Goal: Find specific page/section: Find specific page/section

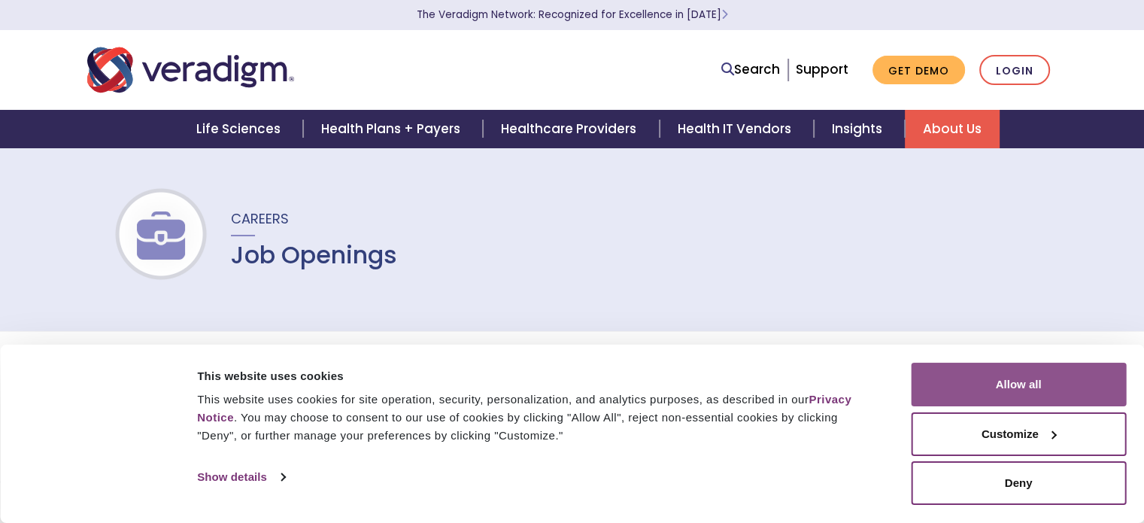
click at [1032, 383] on button "Allow all" at bounding box center [1018, 385] width 215 height 44
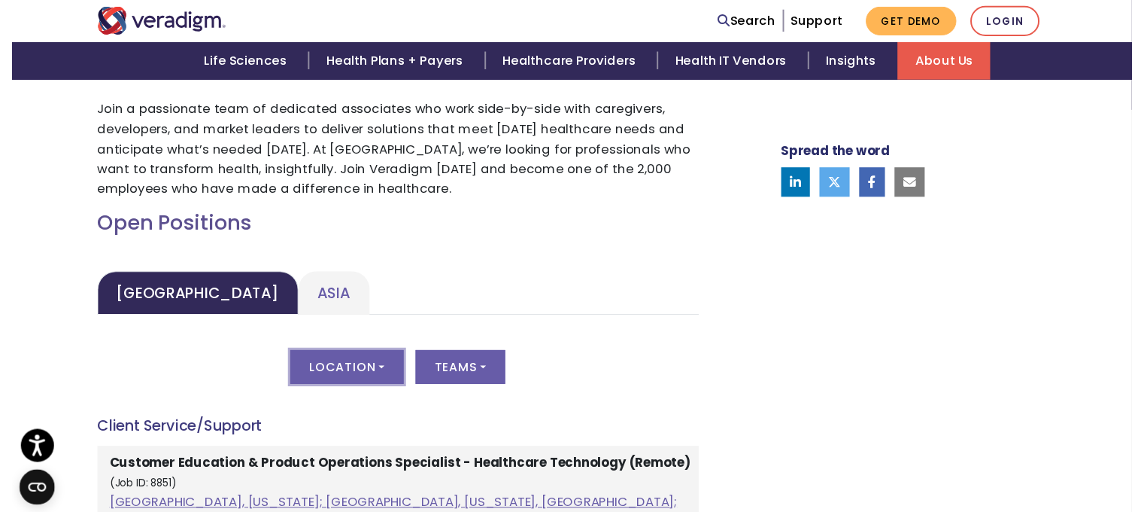
scroll to position [602, 0]
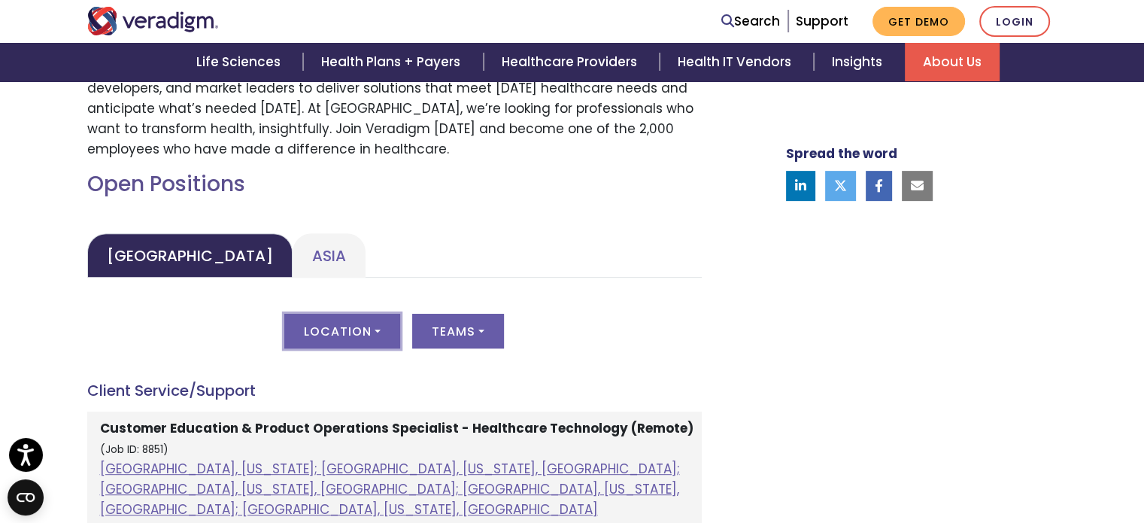
click at [376, 327] on button "Location" at bounding box center [342, 331] width 116 height 35
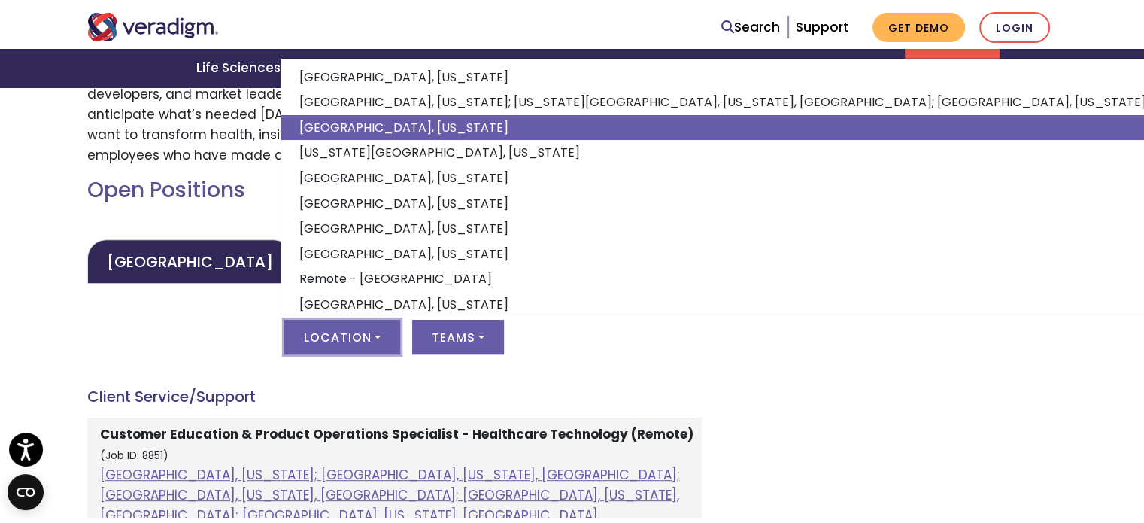
scroll to position [193, 0]
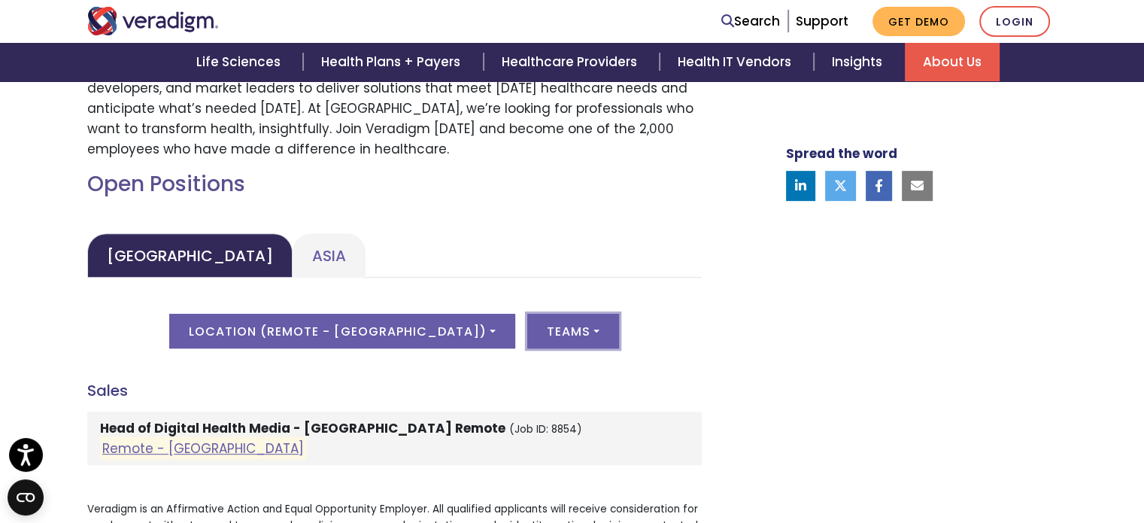
click at [527, 334] on button "Teams" at bounding box center [573, 331] width 92 height 35
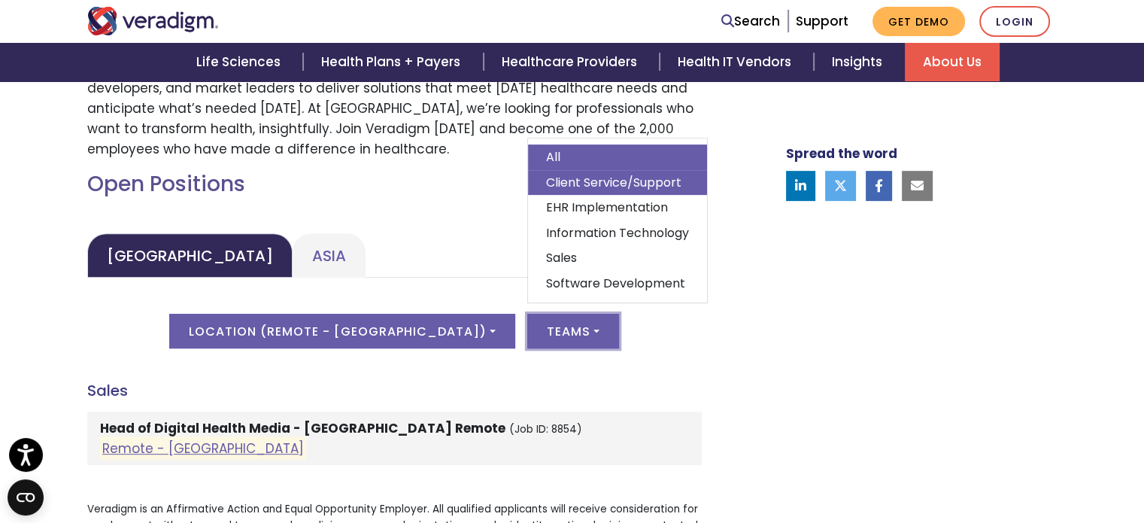
click at [581, 183] on link "Client Service/Support" at bounding box center [617, 183] width 179 height 26
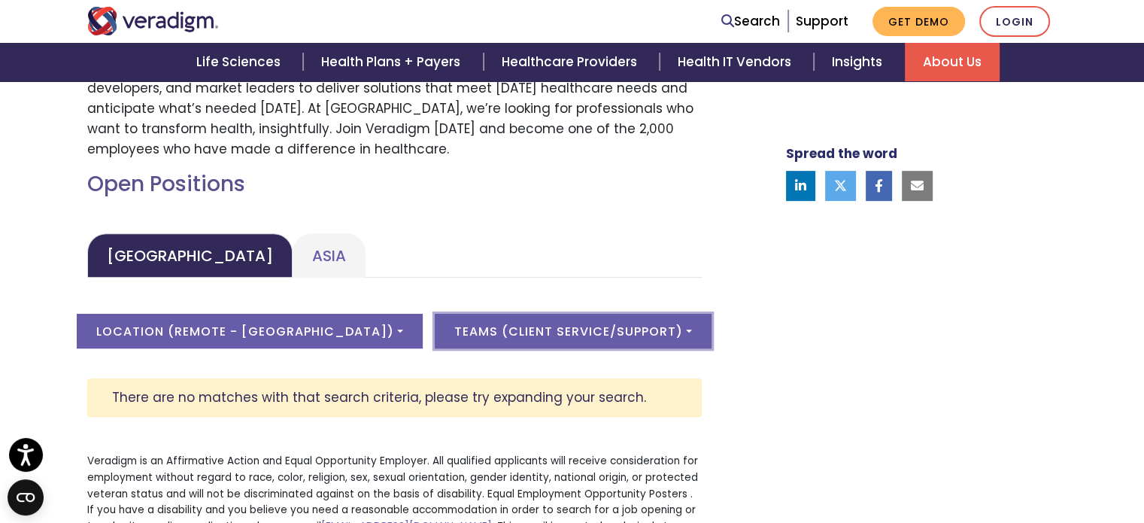
click at [594, 329] on button "Teams ( Client Service/Support )" at bounding box center [573, 331] width 277 height 35
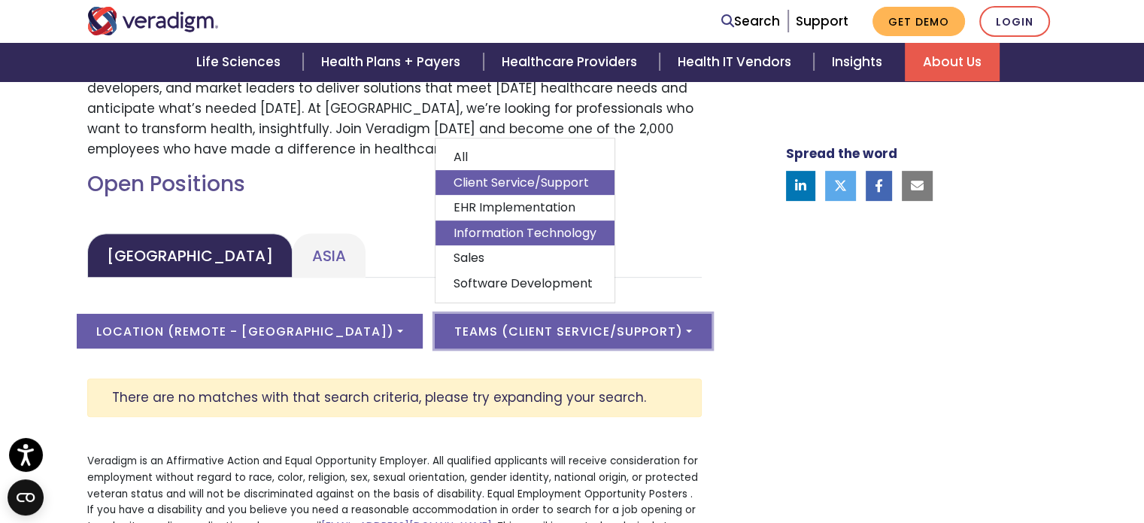
click at [515, 233] on link "Information Technology" at bounding box center [525, 233] width 179 height 26
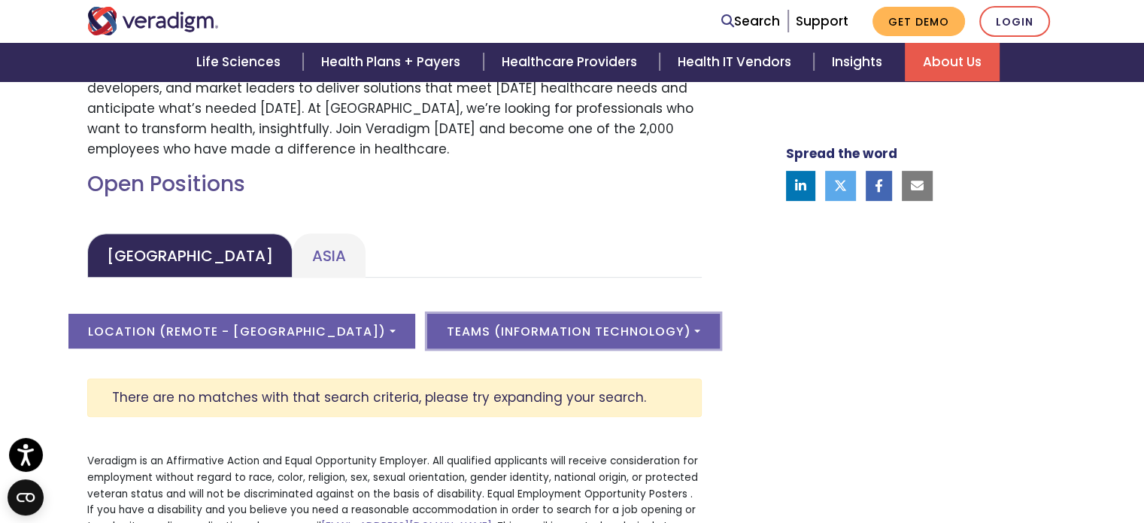
click at [629, 330] on button "Teams ( Information Technology )" at bounding box center [573, 331] width 293 height 35
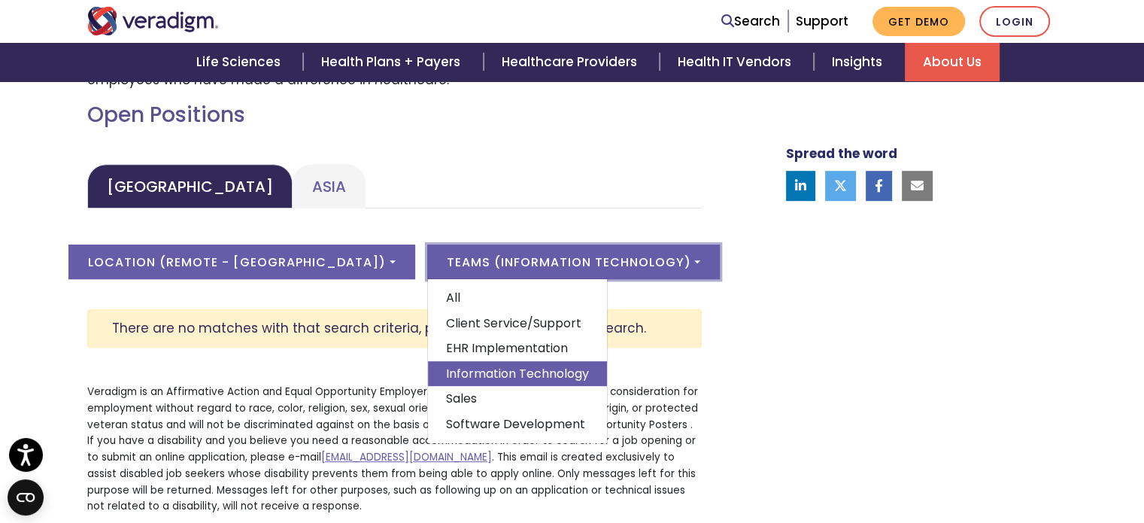
scroll to position [677, 0]
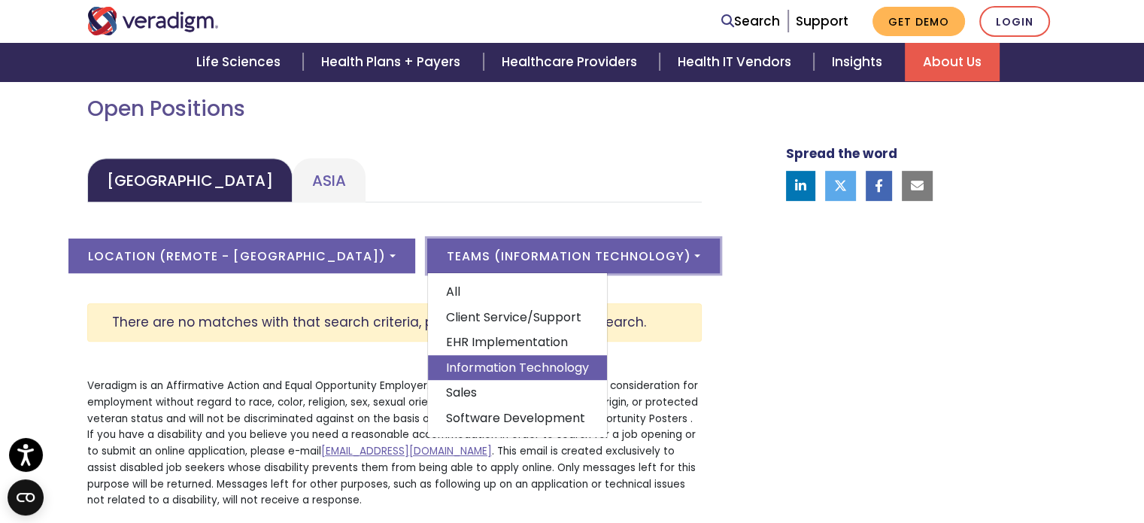
click at [903, 294] on div "Spread the word" at bounding box center [903, 181] width 331 height 681
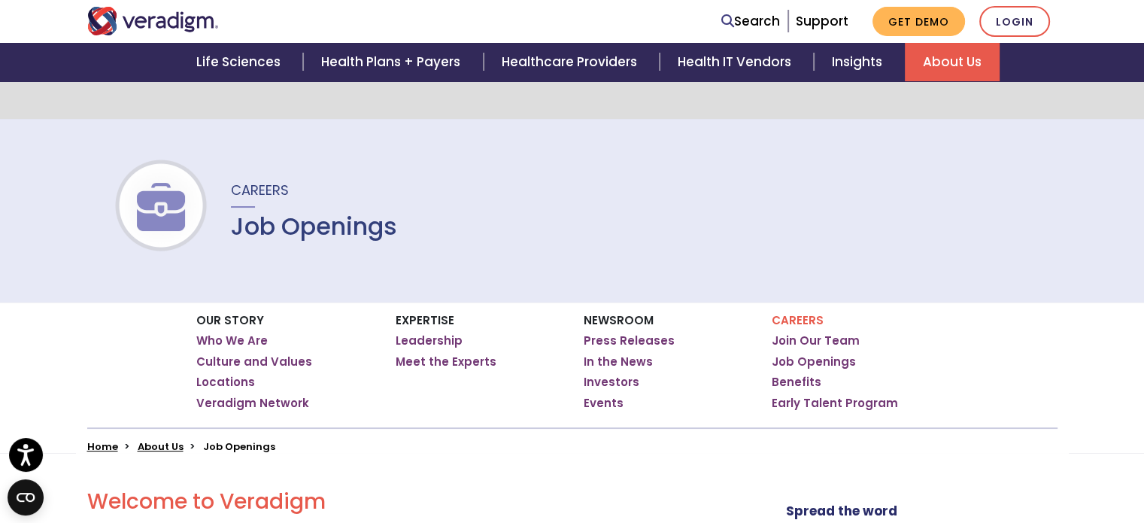
scroll to position [3, 0]
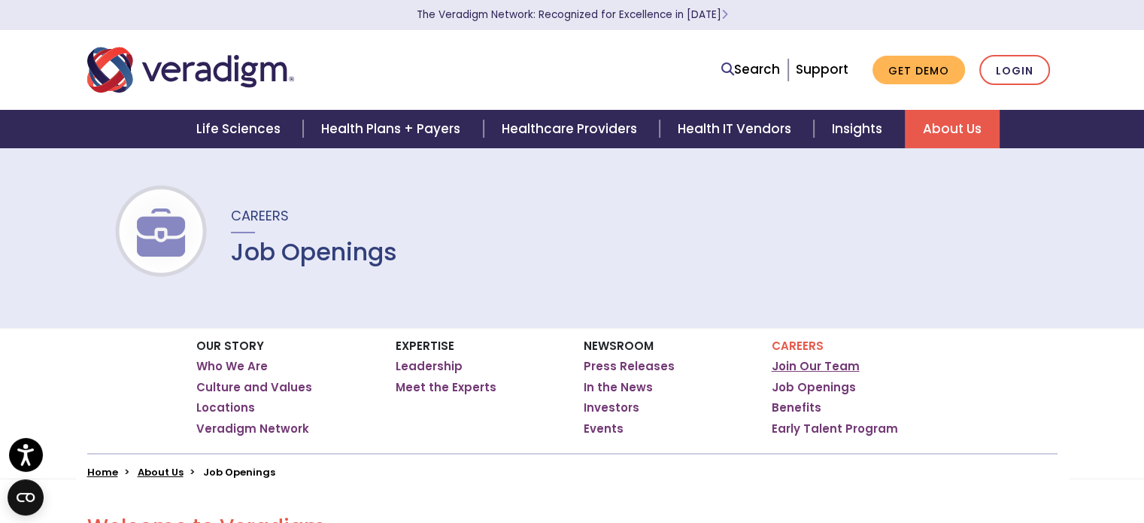
click at [835, 366] on link "Join Our Team" at bounding box center [816, 366] width 88 height 15
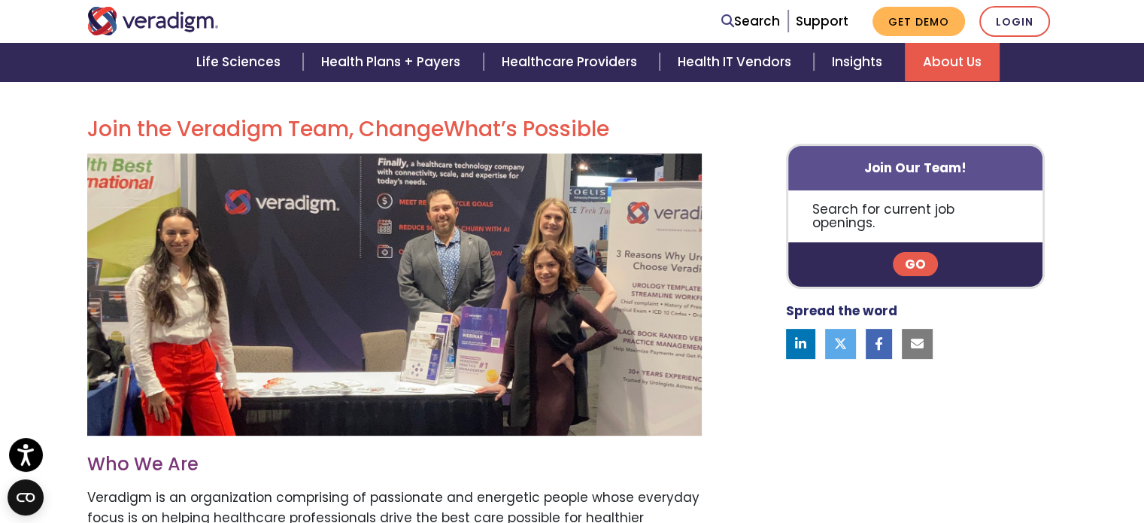
scroll to position [451, 0]
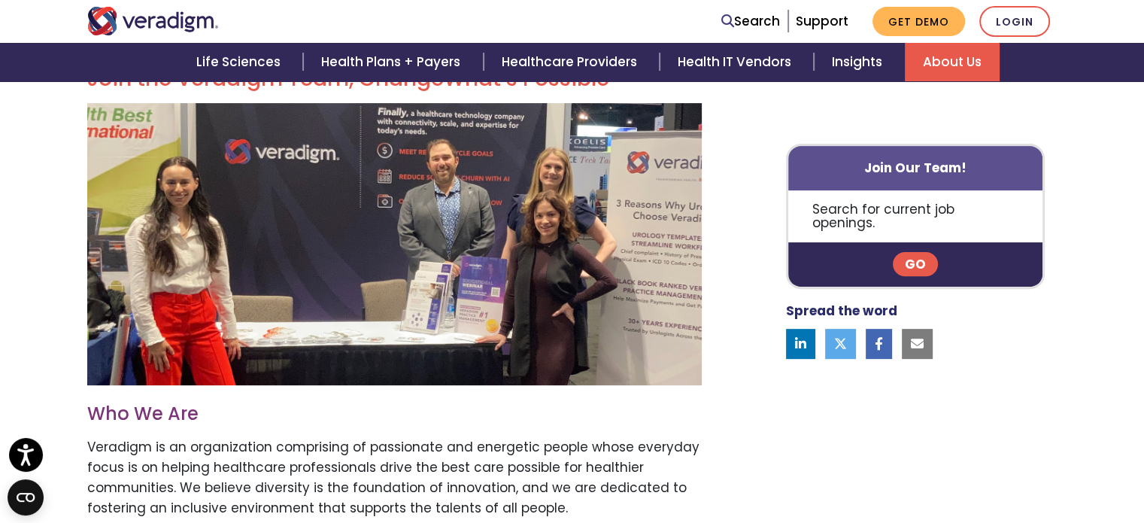
click at [909, 253] on link "Go" at bounding box center [915, 265] width 45 height 24
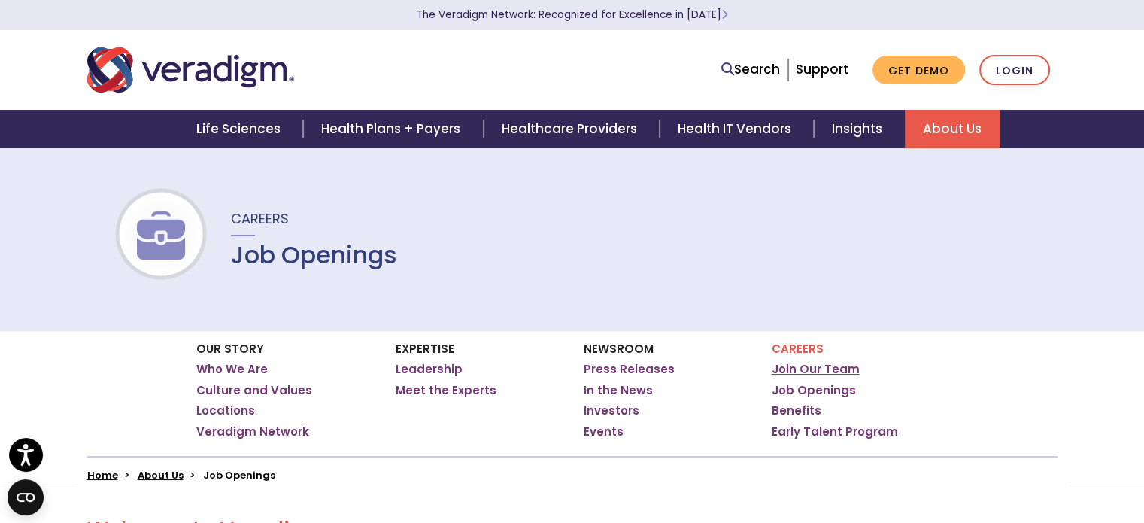
click at [838, 369] on link "Join Our Team" at bounding box center [816, 369] width 88 height 15
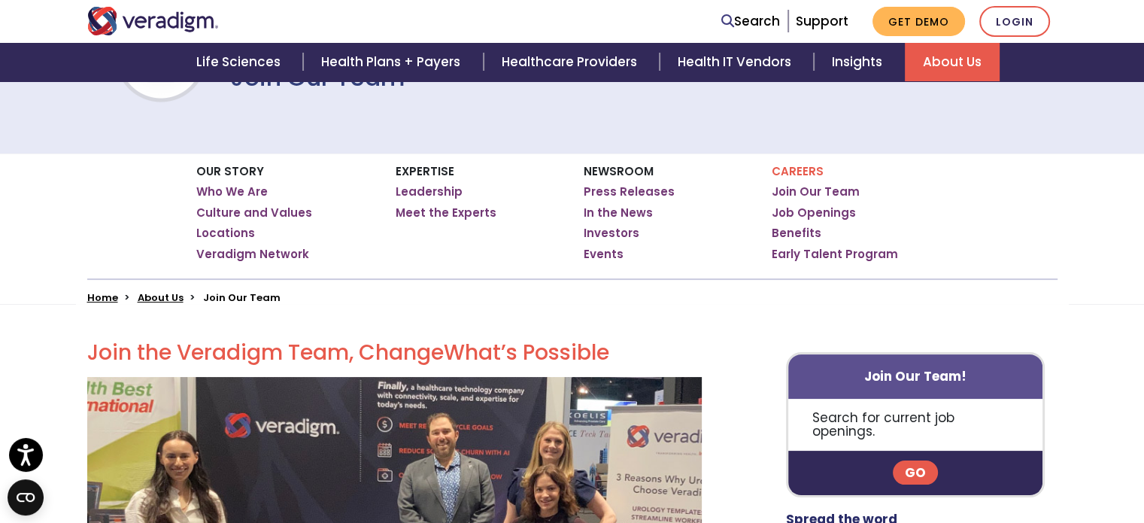
scroll to position [226, 0]
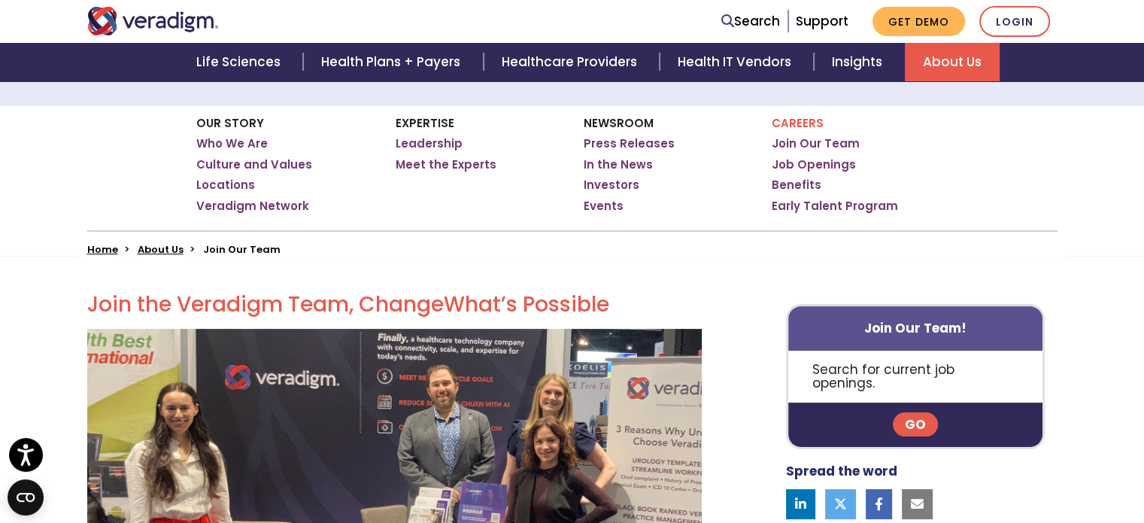
click at [909, 324] on strong "Join Our Team!" at bounding box center [915, 328] width 102 height 18
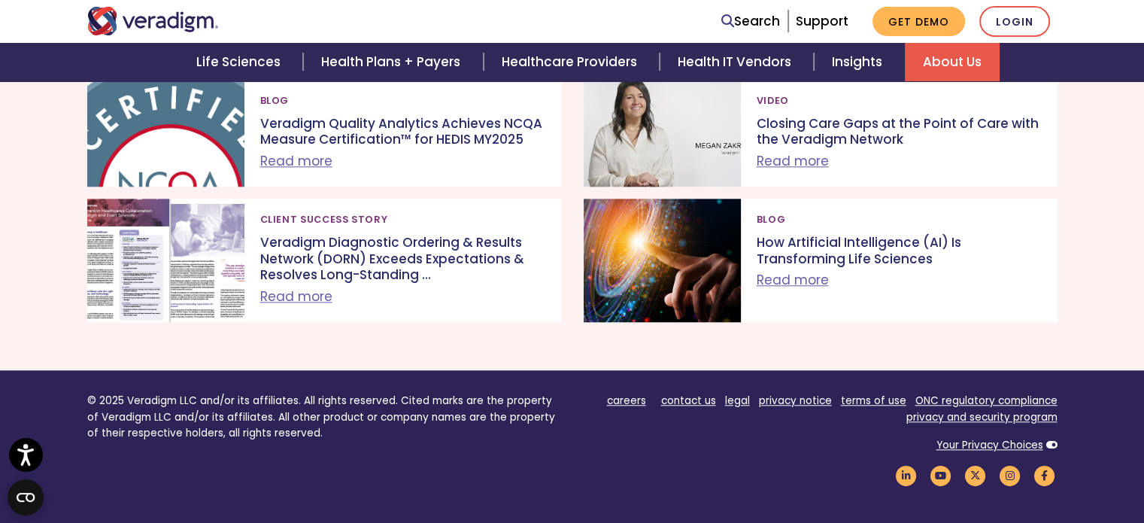
scroll to position [1757, 0]
